Goal: Task Accomplishment & Management: Complete application form

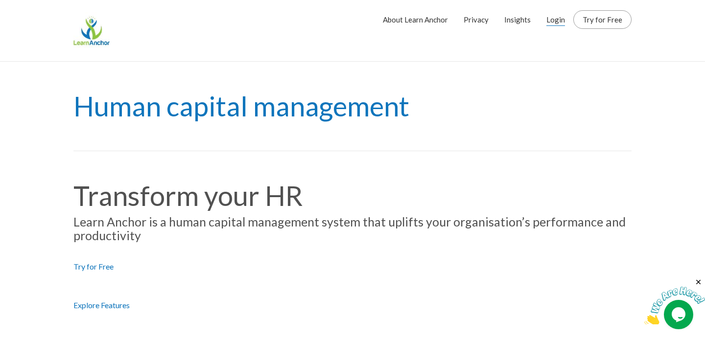
click at [560, 19] on link "Login" at bounding box center [556, 19] width 19 height 24
click at [555, 21] on link "Login" at bounding box center [556, 19] width 19 height 24
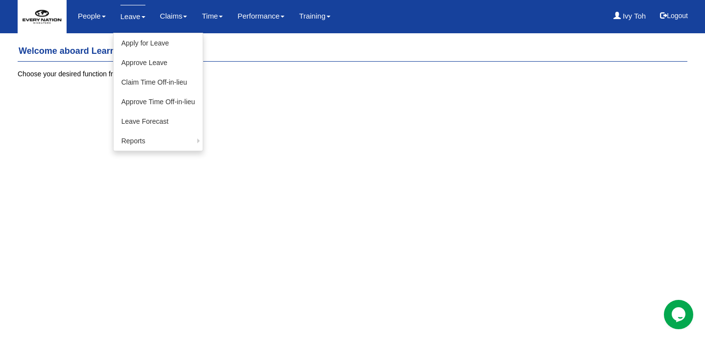
click at [133, 19] on link "Leave" at bounding box center [132, 16] width 25 height 23
click at [134, 40] on link "Apply for Leave" at bounding box center [159, 43] width 90 height 20
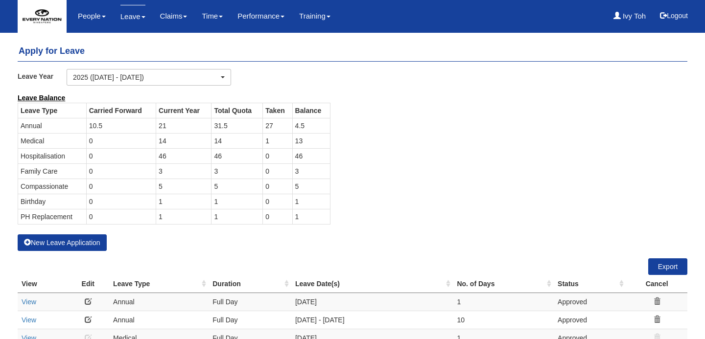
select select "50"
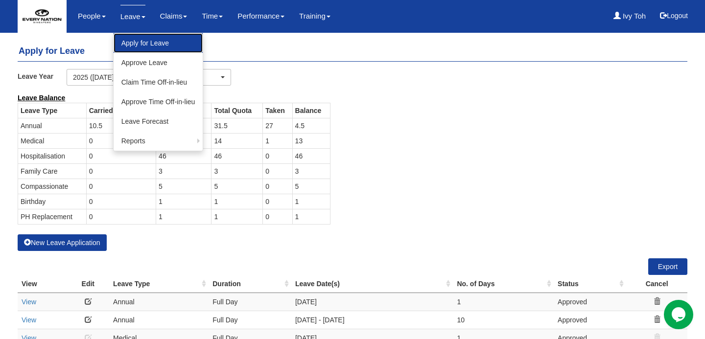
click at [136, 40] on link "Apply for Leave" at bounding box center [159, 43] width 90 height 20
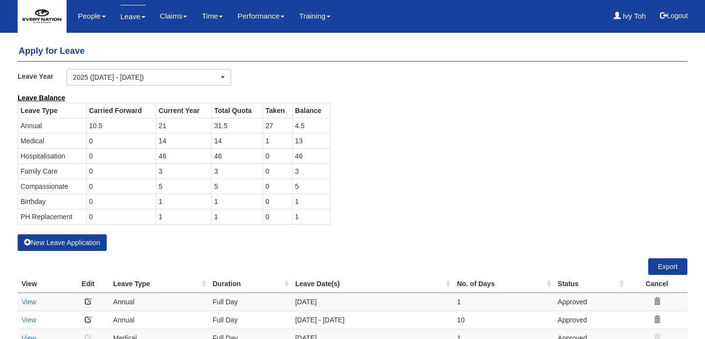
select select "50"
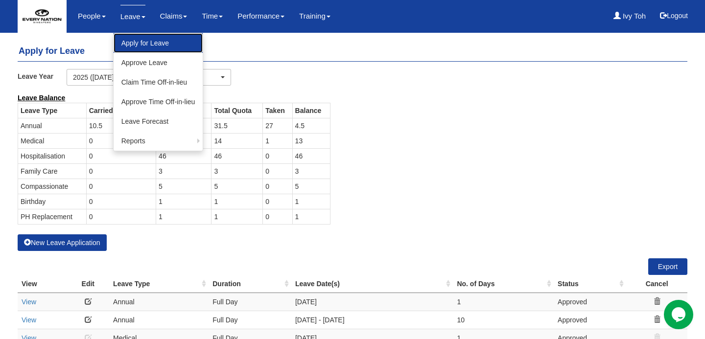
click at [138, 45] on link "Apply for Leave" at bounding box center [159, 43] width 90 height 20
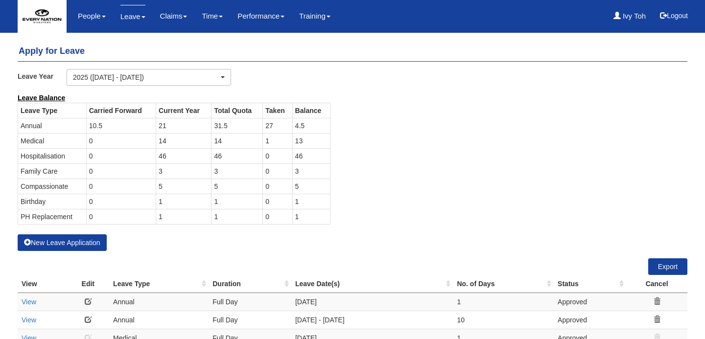
select select "50"
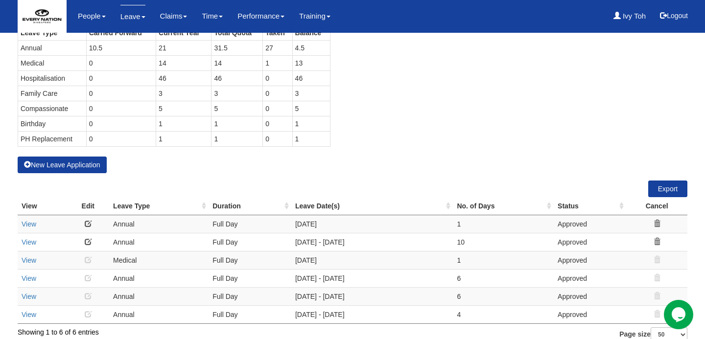
scroll to position [80, 0]
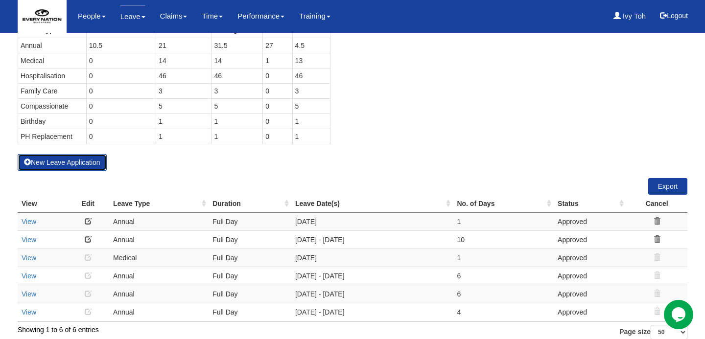
click at [90, 161] on button "New Leave Application" at bounding box center [62, 162] width 89 height 17
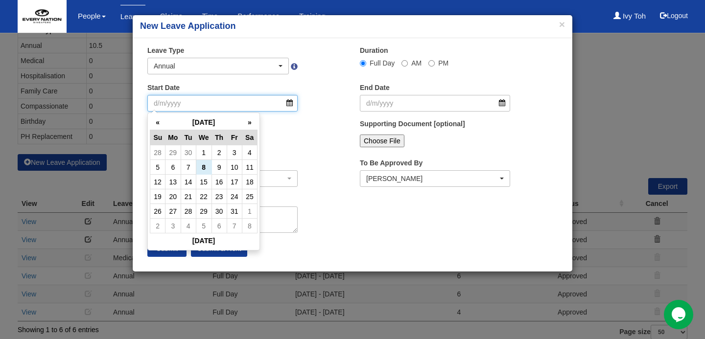
click at [289, 104] on input "Start Date" at bounding box center [222, 103] width 150 height 17
click at [251, 122] on th "»" at bounding box center [249, 122] width 15 height 15
click at [233, 194] on td "26" at bounding box center [234, 197] width 15 height 15
type input "[DATE]"
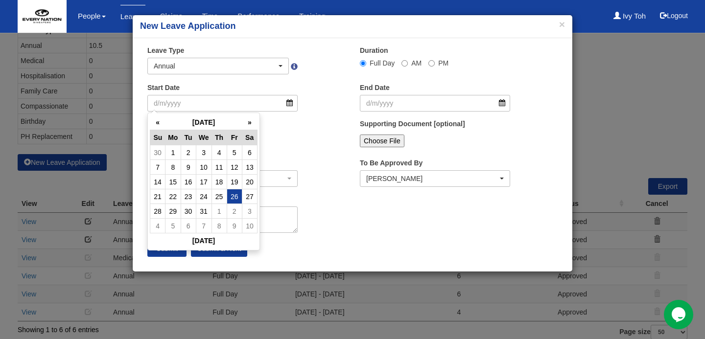
type input "[DATE]"
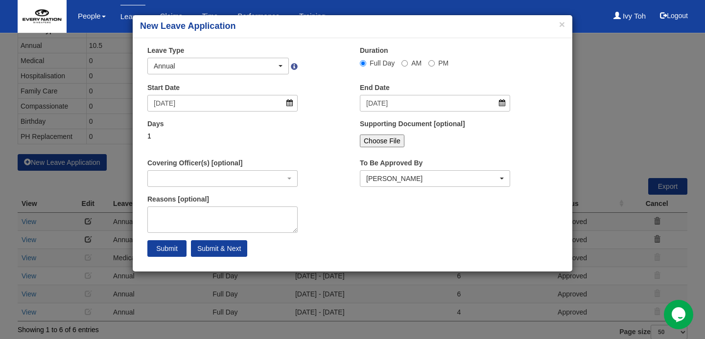
select select
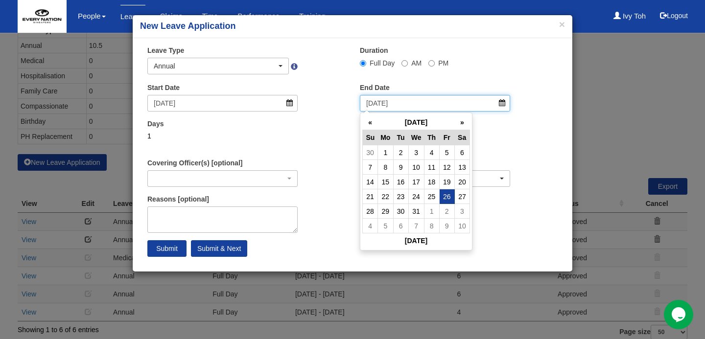
click at [503, 105] on input "[DATE]" at bounding box center [435, 103] width 150 height 17
click at [462, 120] on th "»" at bounding box center [462, 122] width 15 height 15
click at [398, 169] on td "6" at bounding box center [400, 167] width 15 height 15
type input "[DATE]"
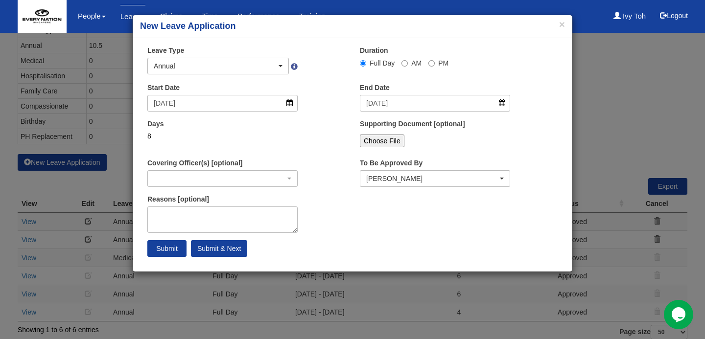
select select
click at [291, 104] on input "[DATE]" at bounding box center [222, 103] width 150 height 17
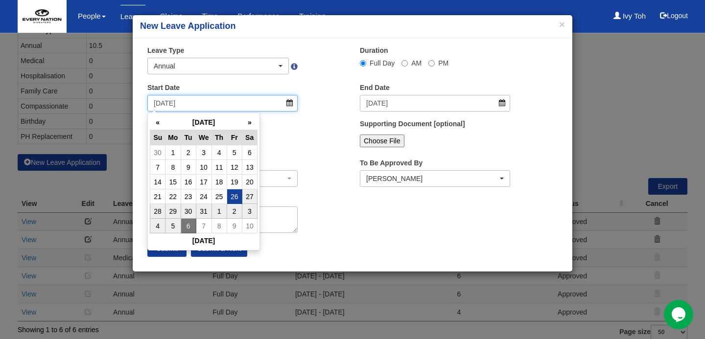
click at [291, 104] on input "[DATE]" at bounding box center [222, 103] width 150 height 17
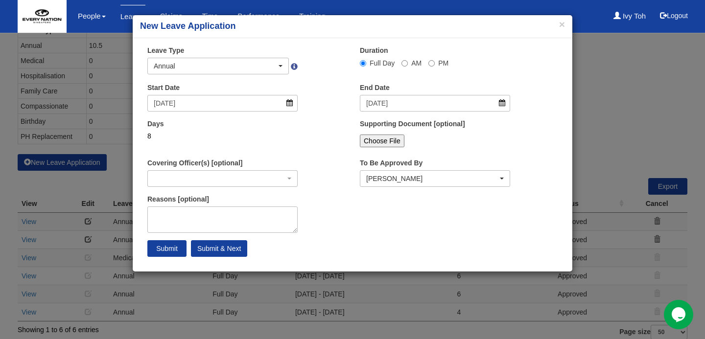
click at [302, 112] on div "Start Date [DATE]" at bounding box center [246, 101] width 213 height 36
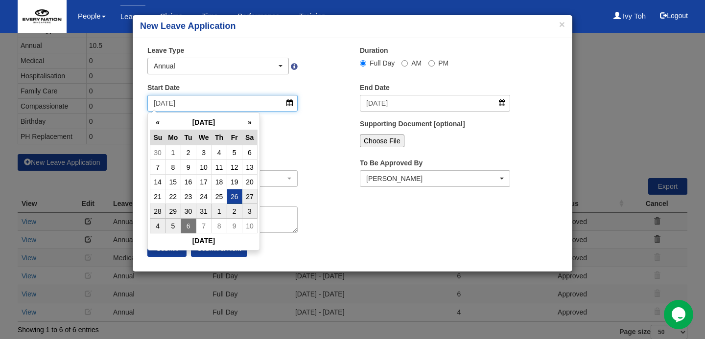
click at [290, 105] on input "[DATE]" at bounding box center [222, 103] width 150 height 17
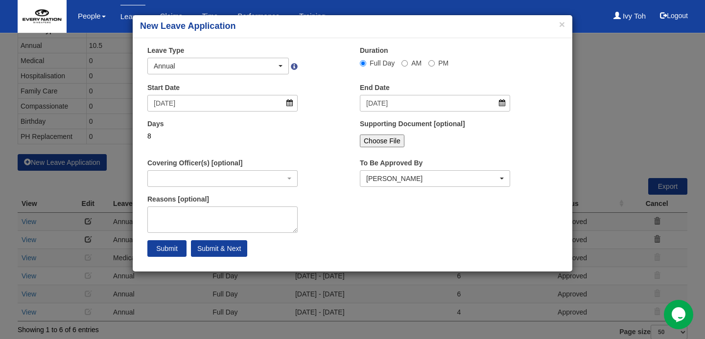
click at [304, 137] on div "Days 8" at bounding box center [222, 133] width 165 height 29
click at [290, 104] on input "[DATE]" at bounding box center [222, 103] width 150 height 17
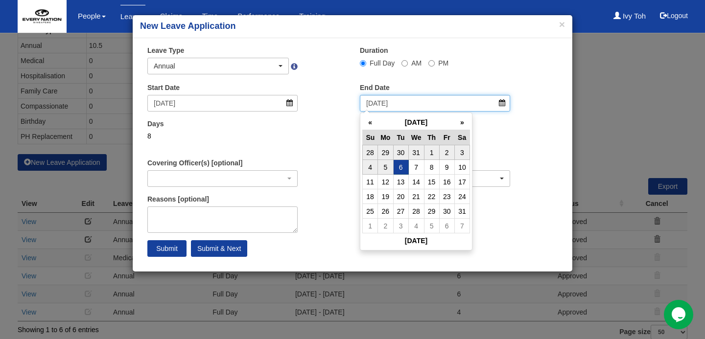
click at [502, 103] on input "[DATE]" at bounding box center [435, 103] width 150 height 17
click at [417, 148] on td "31" at bounding box center [416, 152] width 16 height 15
type input "[DATE]"
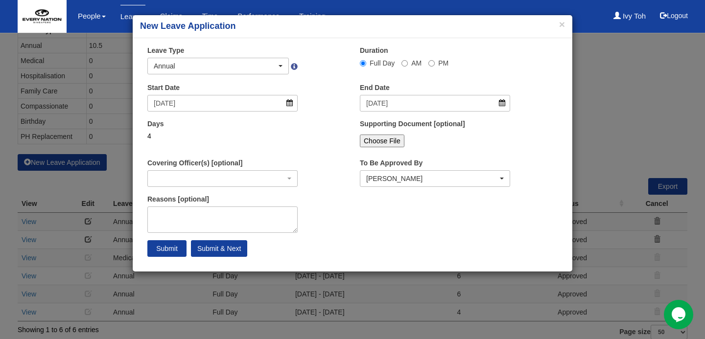
select select
click at [291, 105] on input "[DATE]" at bounding box center [222, 103] width 150 height 17
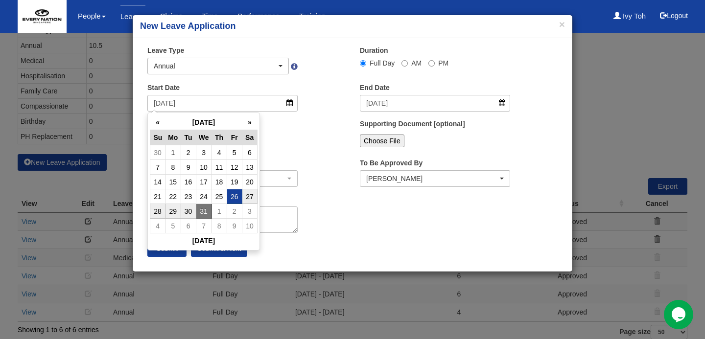
click at [301, 114] on div "Start Date [DATE]" at bounding box center [246, 101] width 213 height 36
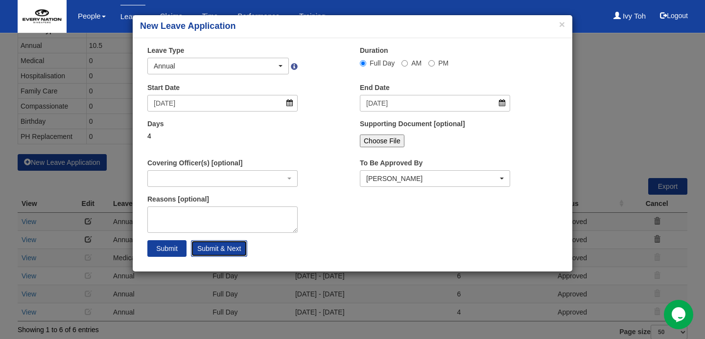
click at [227, 253] on input "Submit & Next" at bounding box center [219, 248] width 56 height 17
select select
select select "50"
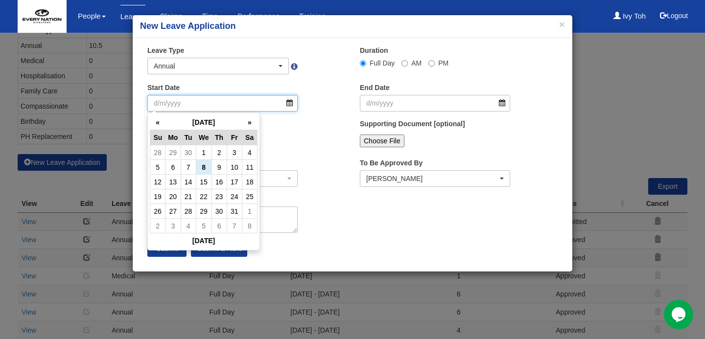
click at [289, 107] on input "Start Date" at bounding box center [222, 103] width 150 height 17
click at [248, 117] on th "»" at bounding box center [249, 122] width 15 height 15
click at [565, 28] on div "× New Leave Application" at bounding box center [353, 26] width 440 height 23
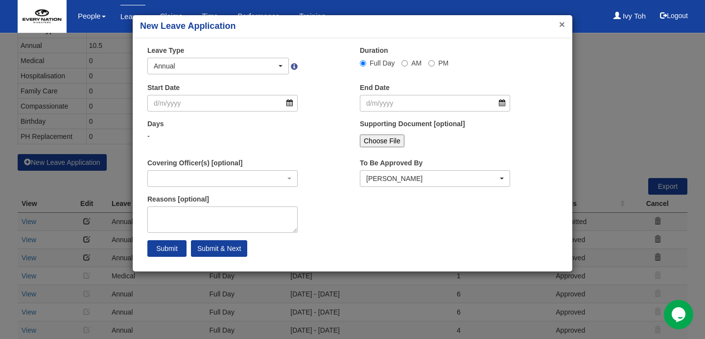
click at [559, 22] on button "×" at bounding box center [562, 24] width 6 height 10
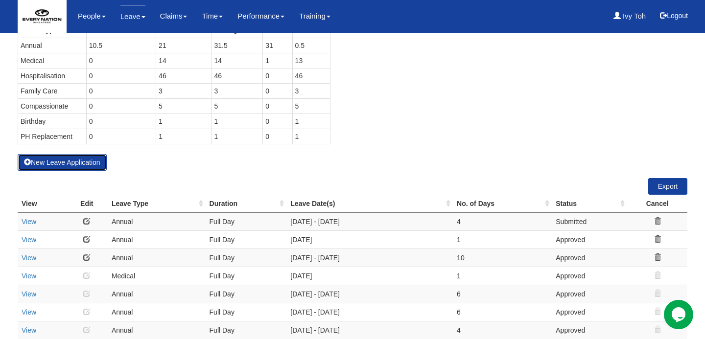
click at [78, 161] on button "New Leave Application" at bounding box center [62, 162] width 89 height 17
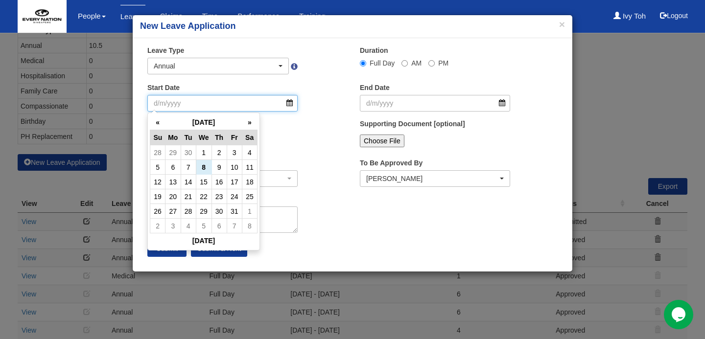
click at [288, 103] on input "Start Date" at bounding box center [222, 103] width 150 height 17
click at [250, 120] on th "»" at bounding box center [249, 122] width 15 height 15
click at [231, 213] on td "2" at bounding box center [234, 211] width 15 height 15
type input "[DATE]"
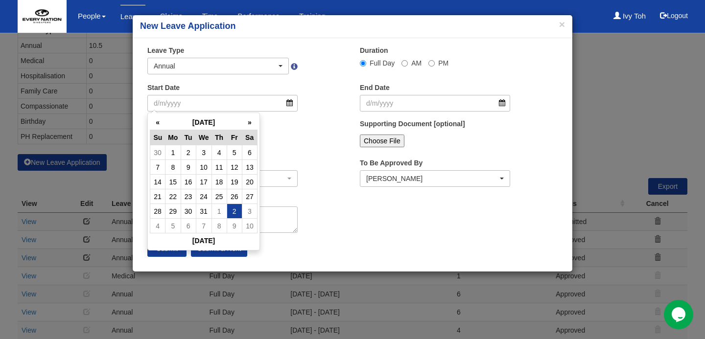
type input "[DATE]"
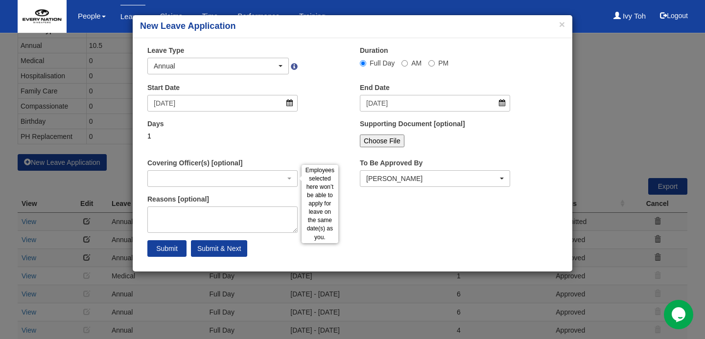
select select
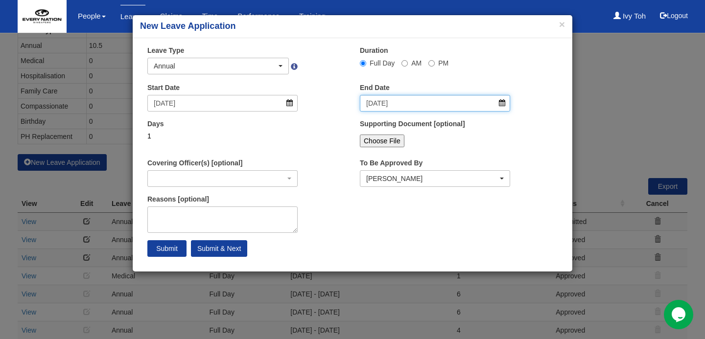
click at [499, 103] on input "[DATE]" at bounding box center [435, 103] width 150 height 17
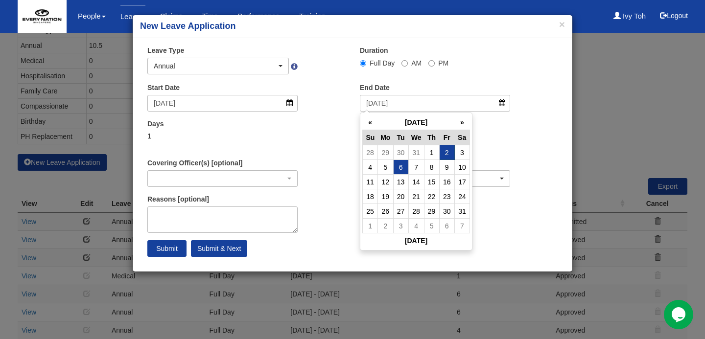
click at [401, 168] on td "6" at bounding box center [400, 167] width 15 height 15
type input "[DATE]"
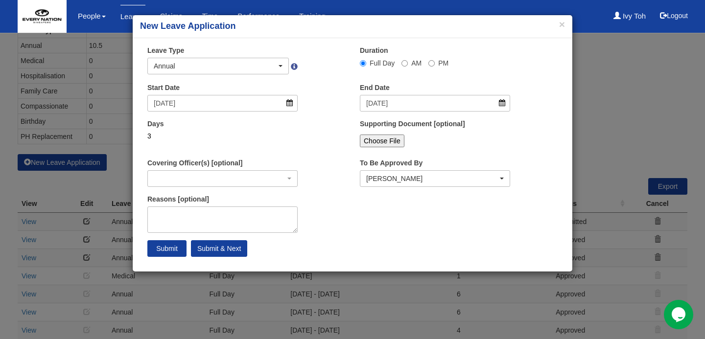
select select
click at [302, 108] on div "Start Date [DATE]" at bounding box center [222, 97] width 165 height 29
click at [287, 106] on input "[DATE]" at bounding box center [222, 103] width 150 height 17
click at [323, 151] on div "Days 3" at bounding box center [246, 137] width 213 height 36
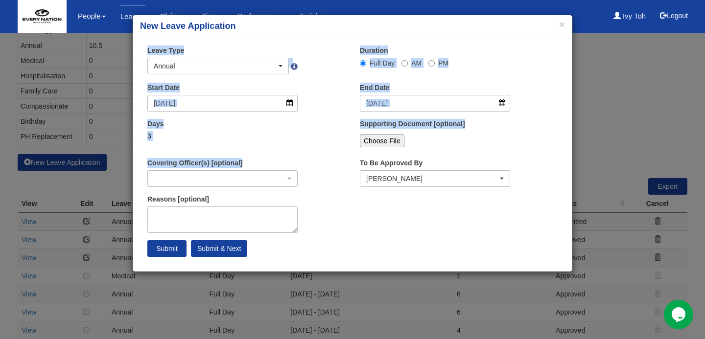
drag, startPoint x: 336, startPoint y: 25, endPoint x: 416, endPoint y: 190, distance: 183.6
click at [416, 191] on div "× New Leave Application × Leave Type Annual Childcare Off-in-lieu Medical Hospi…" at bounding box center [352, 144] width 441 height 258
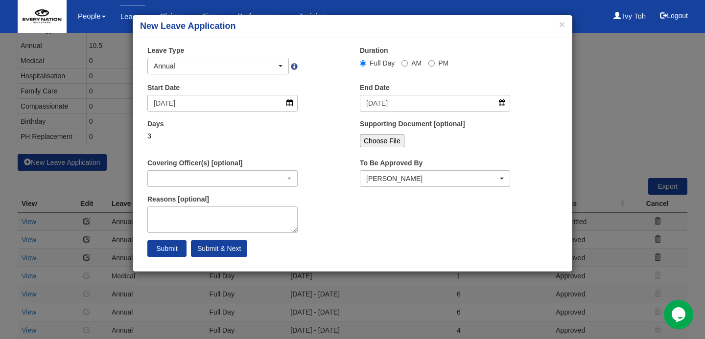
click at [355, 264] on div "× Leave Type Annual Childcare Off-in-lieu Medical Hospitalisation Maternity Pat…" at bounding box center [353, 155] width 440 height 234
click at [561, 22] on button "×" at bounding box center [562, 24] width 6 height 10
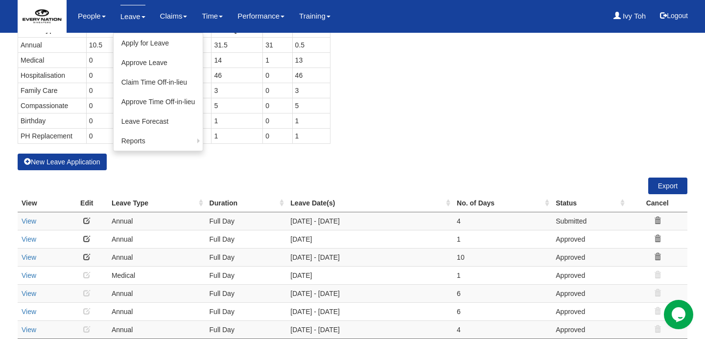
scroll to position [79, 0]
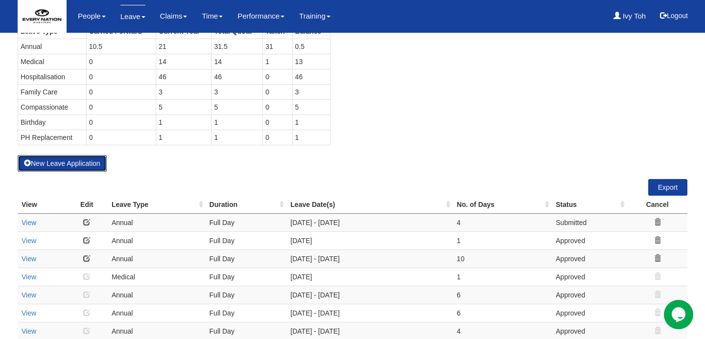
click at [27, 163] on span at bounding box center [27, 163] width 7 height 7
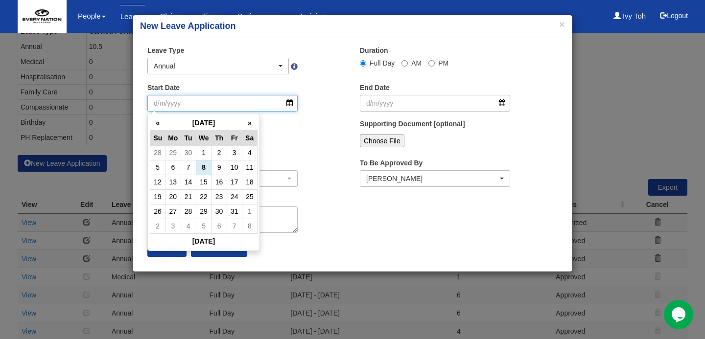
click at [288, 102] on input "Start Date" at bounding box center [222, 103] width 150 height 17
click at [249, 126] on th "»" at bounding box center [249, 123] width 15 height 15
click at [236, 153] on td "2" at bounding box center [234, 152] width 15 height 15
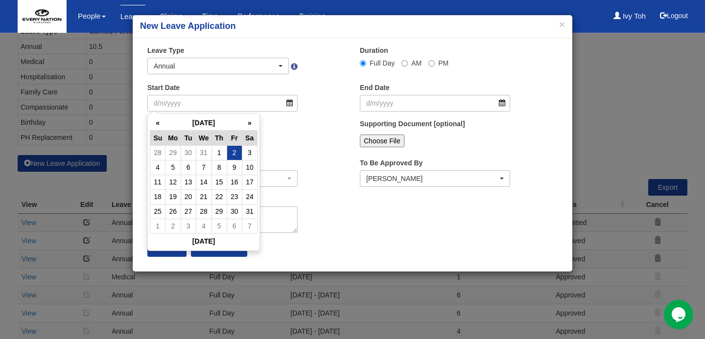
type input "[DATE]"
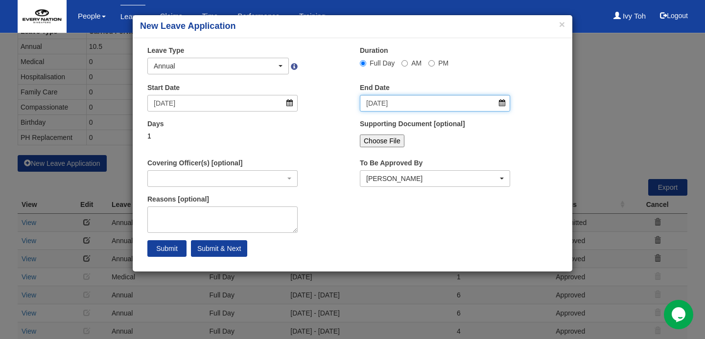
select select
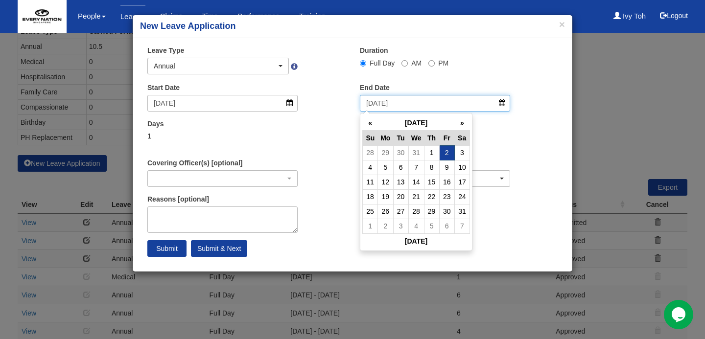
click at [503, 105] on input "[DATE]" at bounding box center [435, 103] width 150 height 17
click at [397, 168] on td "6" at bounding box center [400, 167] width 15 height 15
type input "[DATE]"
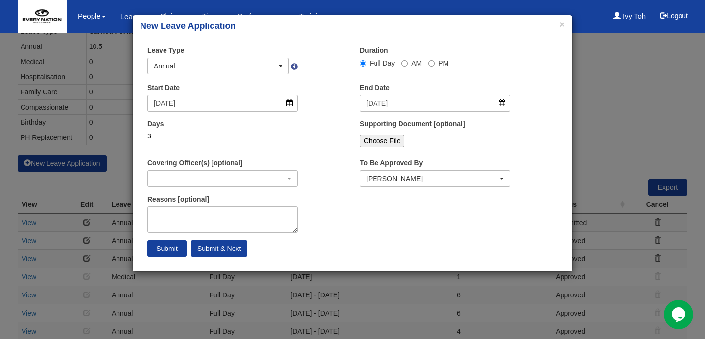
select select
